Goal: Download file/media

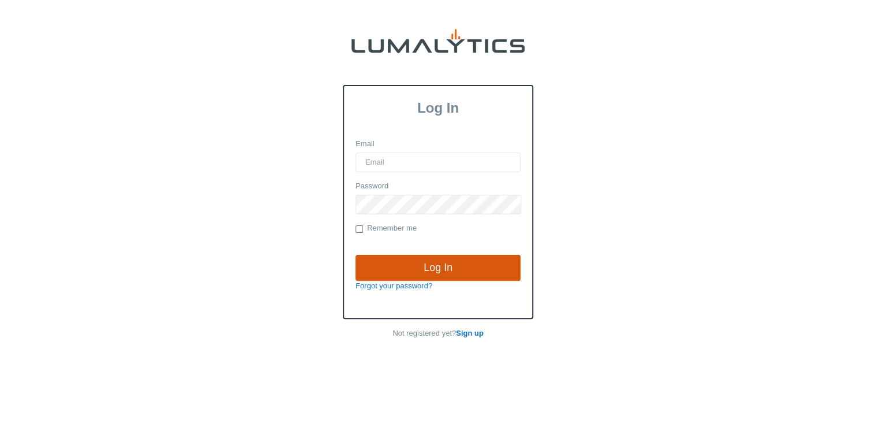
type input "lgray@valleytruckparts.com"
click at [414, 263] on input "Log In" at bounding box center [438, 268] width 165 height 27
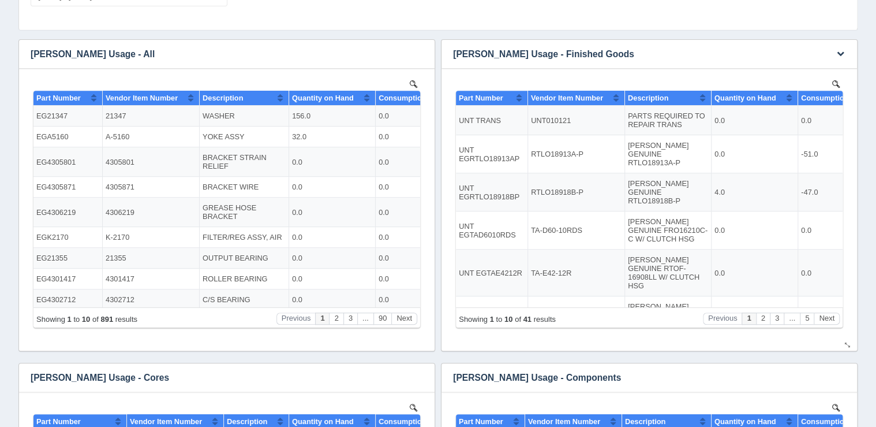
scroll to position [323, 0]
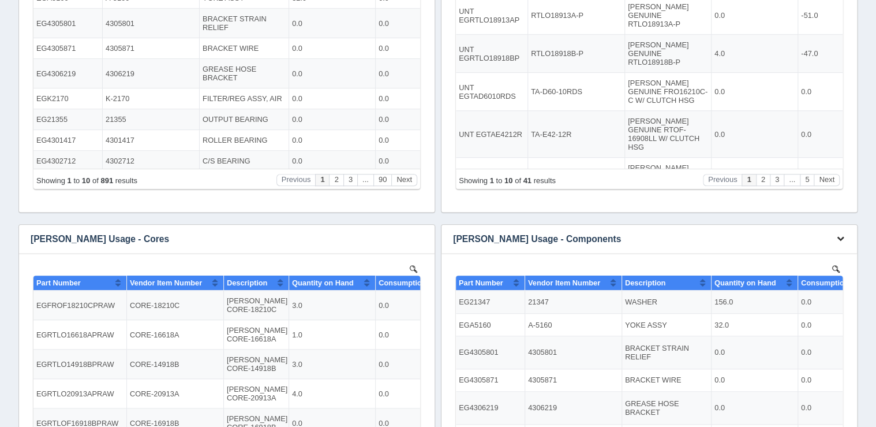
click at [840, 240] on icon "button" at bounding box center [841, 238] width 8 height 8
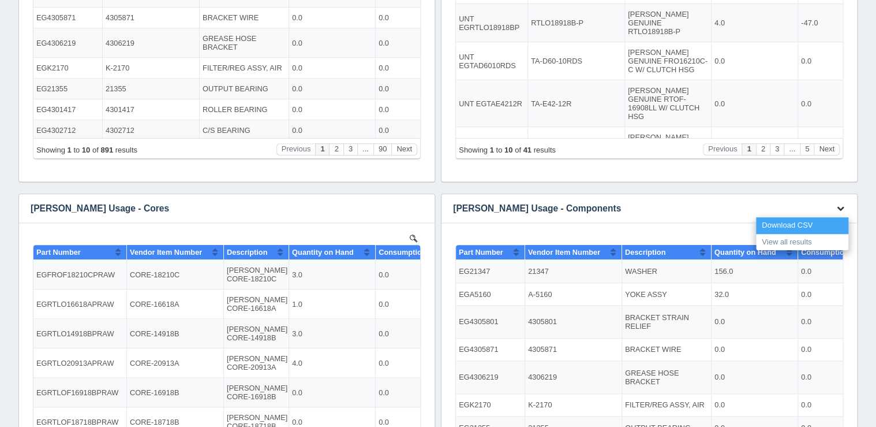
scroll to position [293, 0]
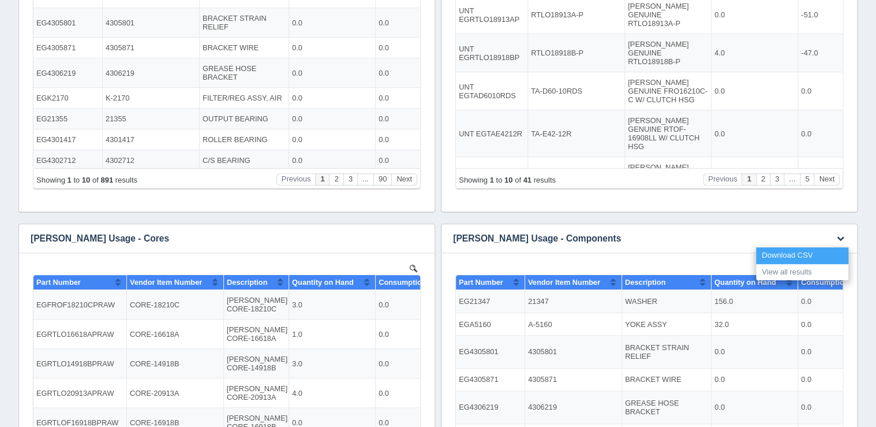
click at [823, 256] on link "Download CSV" at bounding box center [802, 255] width 92 height 17
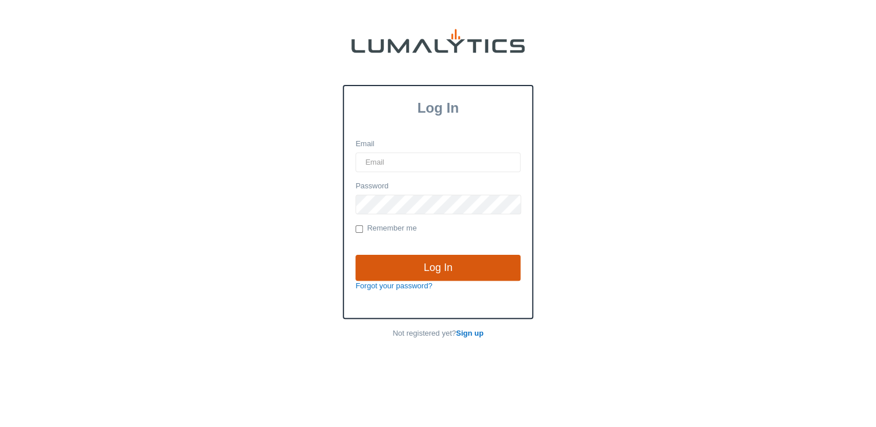
type input "[EMAIL_ADDRESS][DOMAIN_NAME]"
click at [402, 256] on input "Log In" at bounding box center [438, 268] width 165 height 27
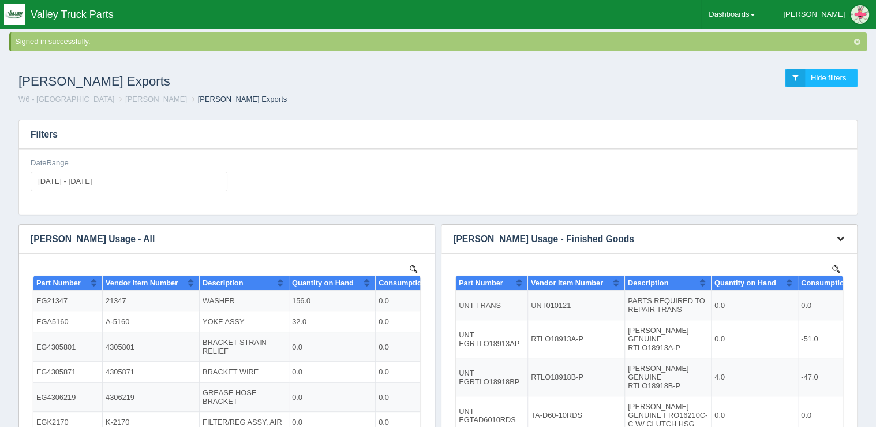
click at [842, 235] on icon "button" at bounding box center [841, 238] width 8 height 8
click at [810, 252] on link "Download CSV" at bounding box center [802, 256] width 92 height 17
